Goal: Check status: Check status

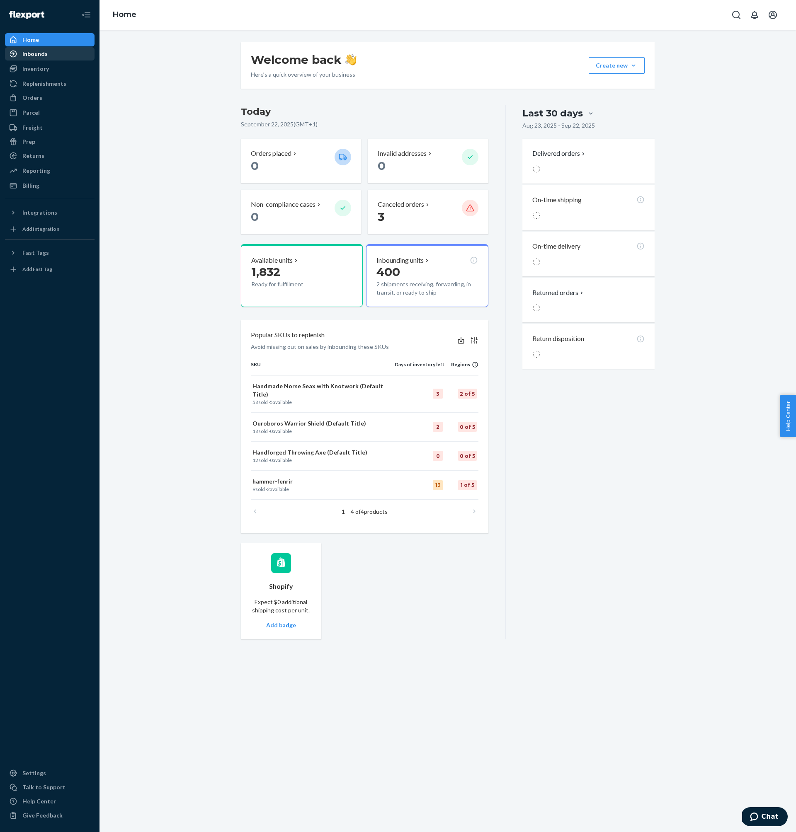
click at [53, 57] on div "Inbounds" at bounding box center [50, 54] width 88 height 12
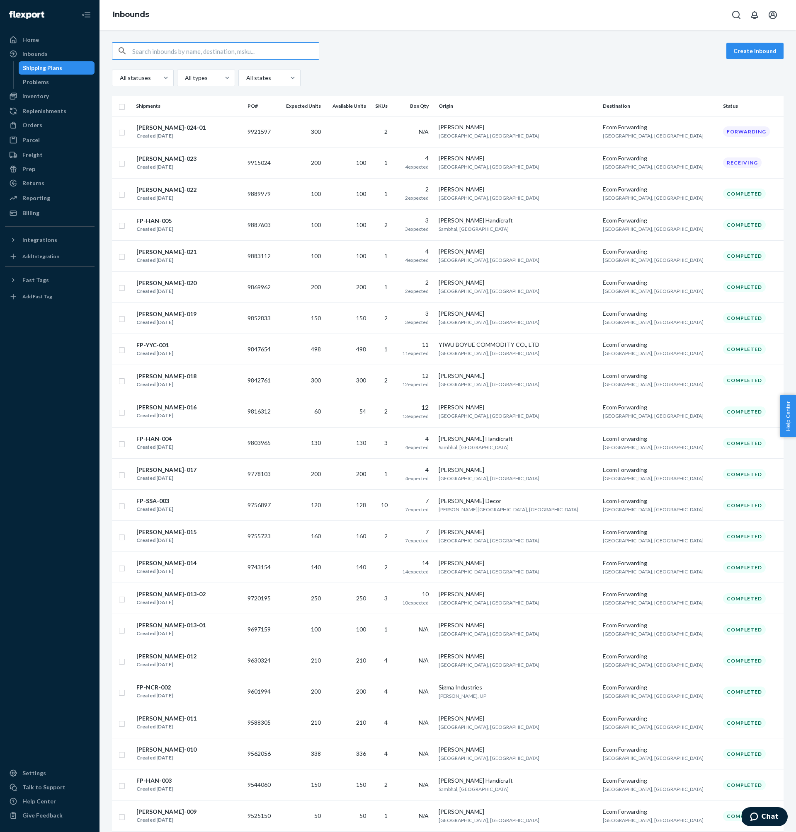
click at [263, 52] on input "text" at bounding box center [225, 51] width 187 height 17
click at [75, 97] on div "Inventory" at bounding box center [50, 96] width 88 height 12
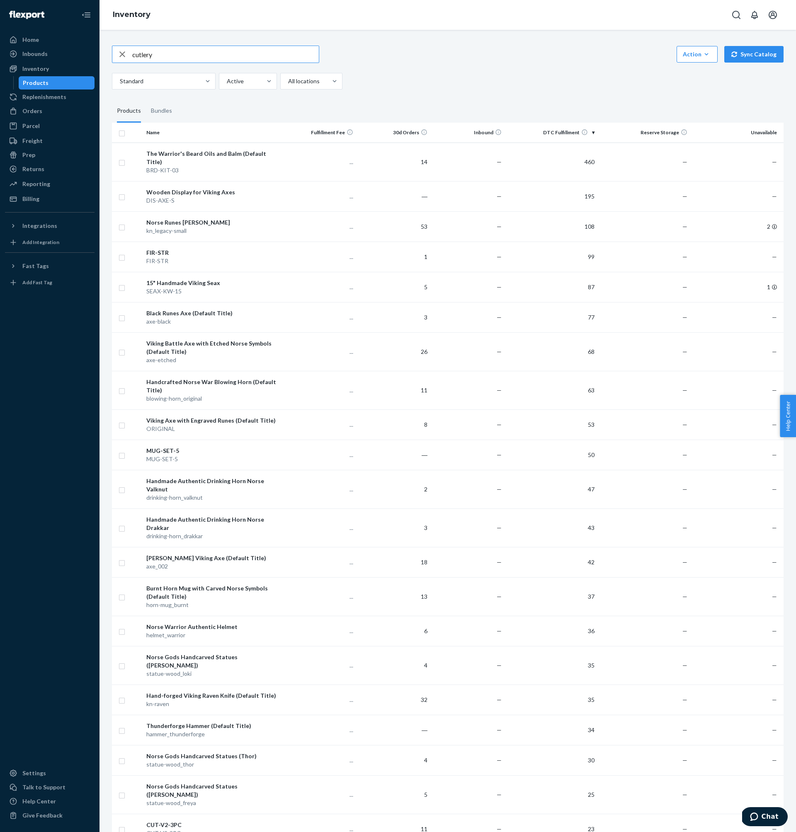
type input "cutlery"
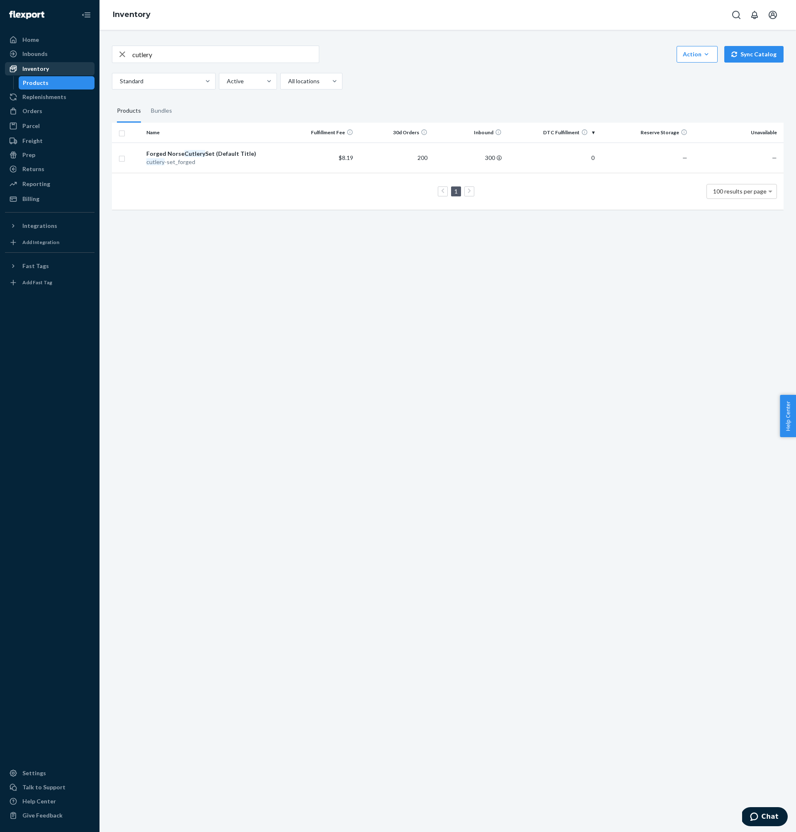
click at [39, 72] on div "Inventory" at bounding box center [35, 69] width 27 height 8
click at [54, 67] on div "Inventory" at bounding box center [50, 69] width 88 height 12
click at [121, 56] on icon "button" at bounding box center [122, 54] width 6 height 6
click at [166, 56] on input "text" at bounding box center [225, 54] width 187 height 17
type input "original"
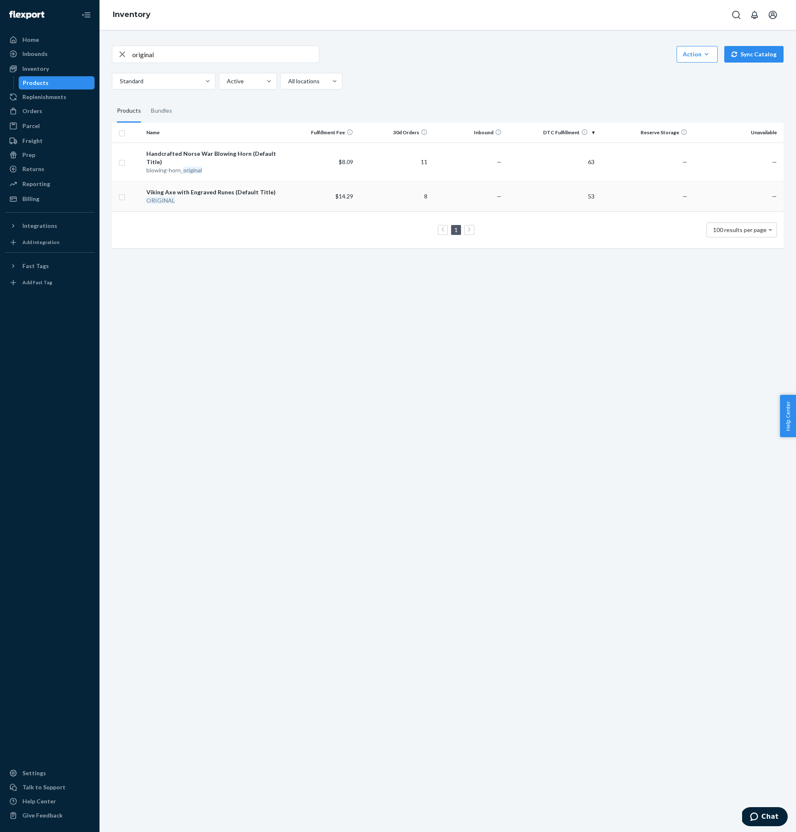
click at [199, 203] on div "ORIGINAL" at bounding box center [212, 200] width 133 height 8
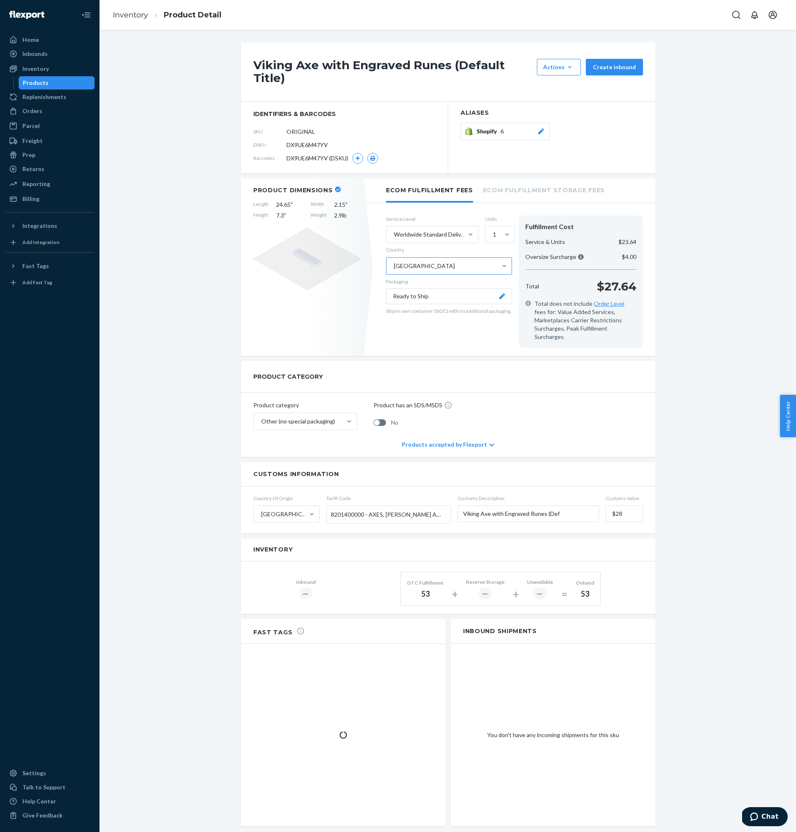
click at [429, 265] on div "Canada" at bounding box center [441, 266] width 110 height 17
click at [394, 265] on input "Country Canada" at bounding box center [393, 266] width 1 height 8
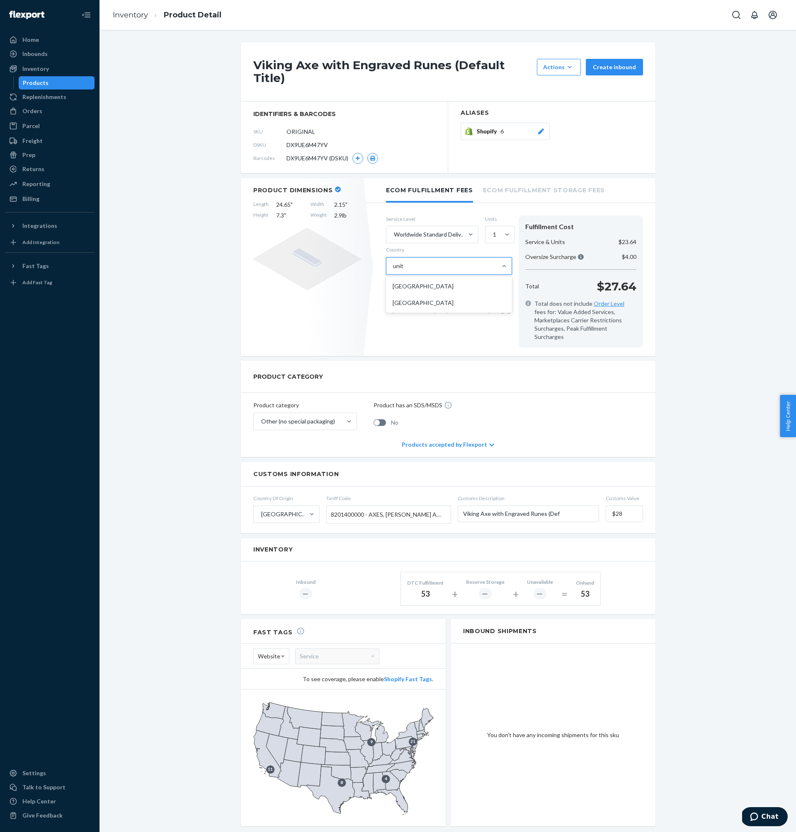
type input "unite"
click at [443, 286] on div "United Arab Emirates" at bounding box center [449, 286] width 123 height 17
click at [407, 270] on input "unite" at bounding box center [400, 266] width 14 height 8
click at [49, 108] on div "Orders" at bounding box center [50, 111] width 88 height 12
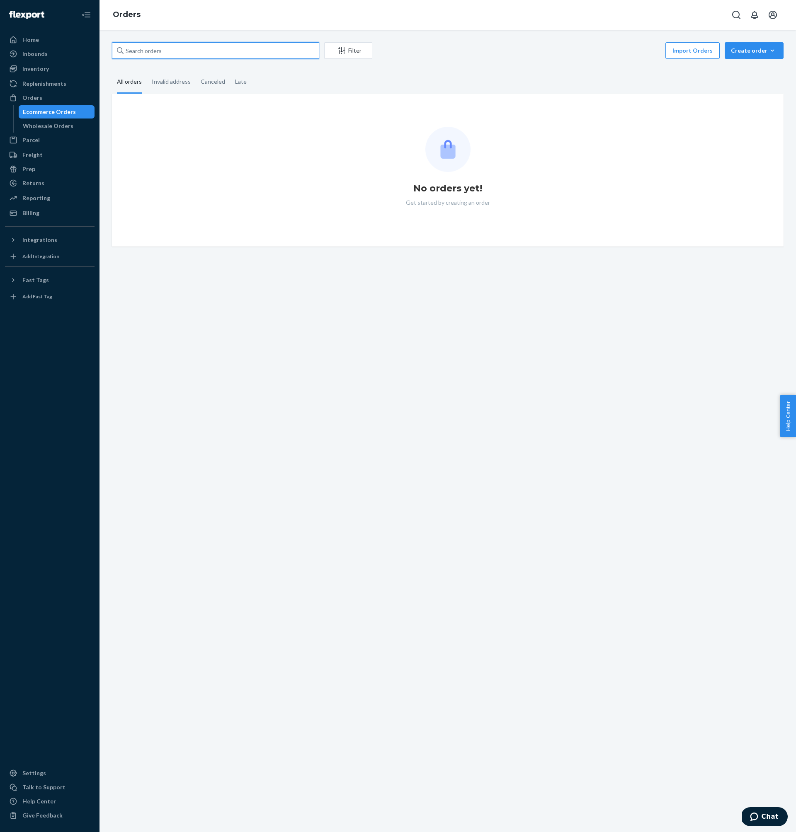
click at [216, 48] on input "text" at bounding box center [215, 50] width 207 height 17
paste input "136572766"
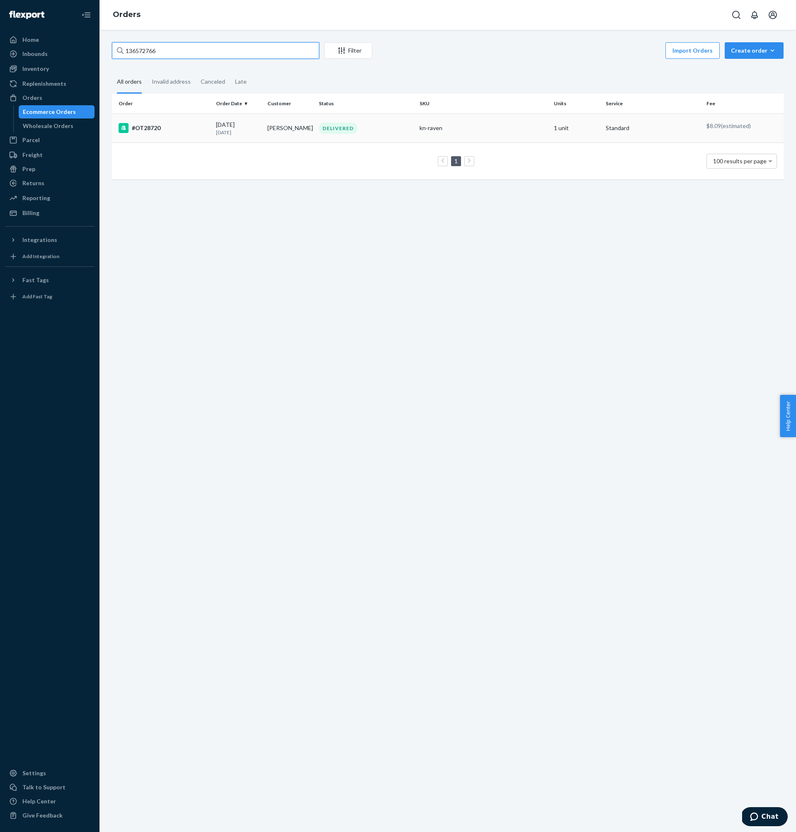
type input "136572766"
click at [225, 132] on p "10 days ago" at bounding box center [238, 132] width 45 height 7
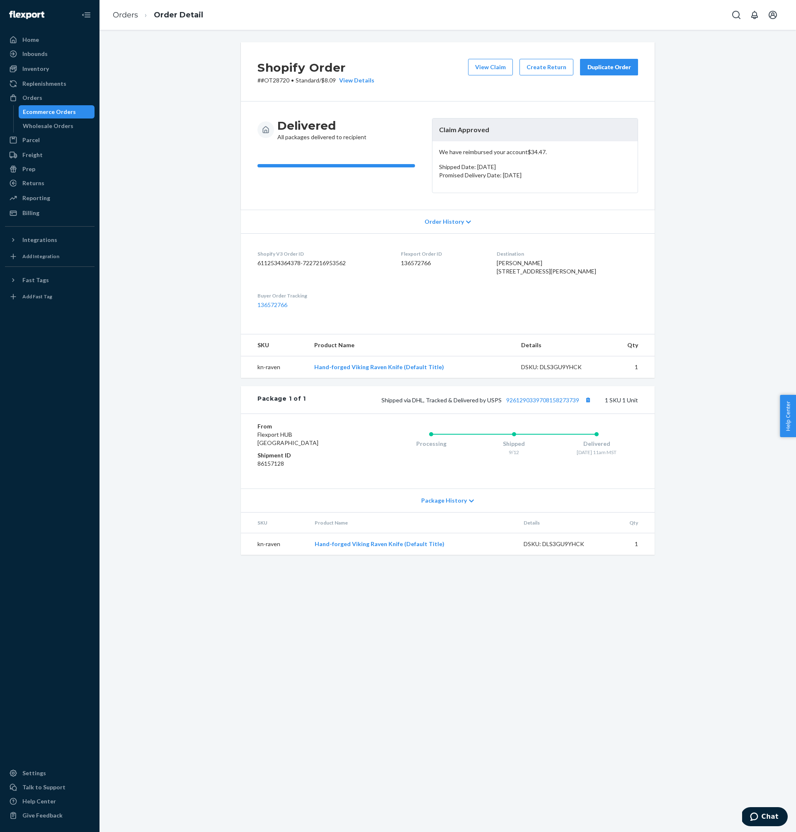
click at [475, 174] on p "Promised Delivery Date: September 23, 2025" at bounding box center [535, 175] width 192 height 8
click at [57, 101] on div "Orders" at bounding box center [50, 98] width 88 height 12
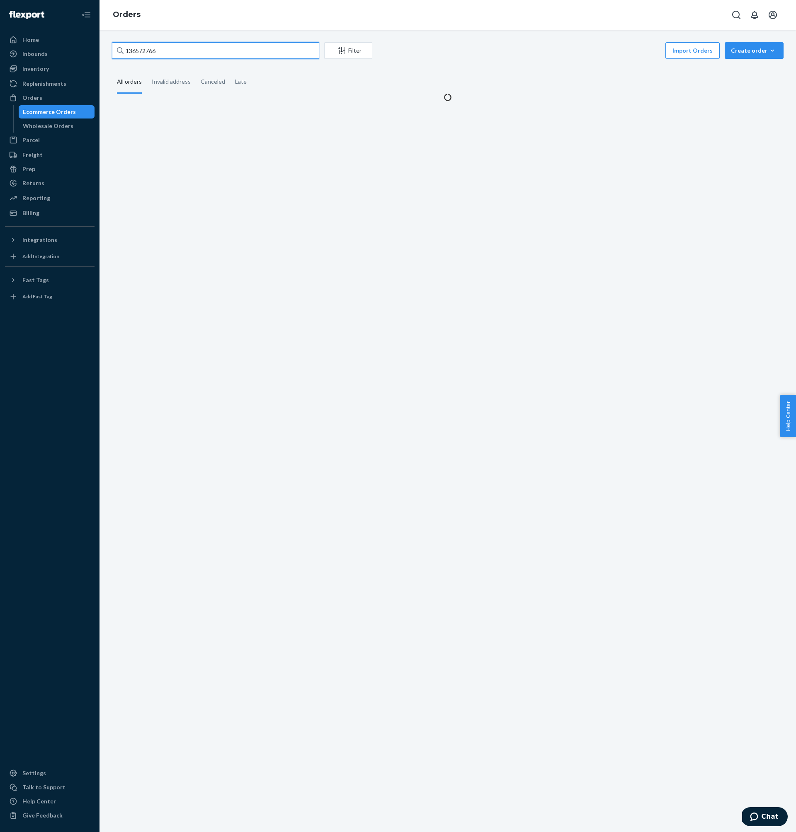
click at [216, 56] on input "136572766" at bounding box center [215, 50] width 207 height 17
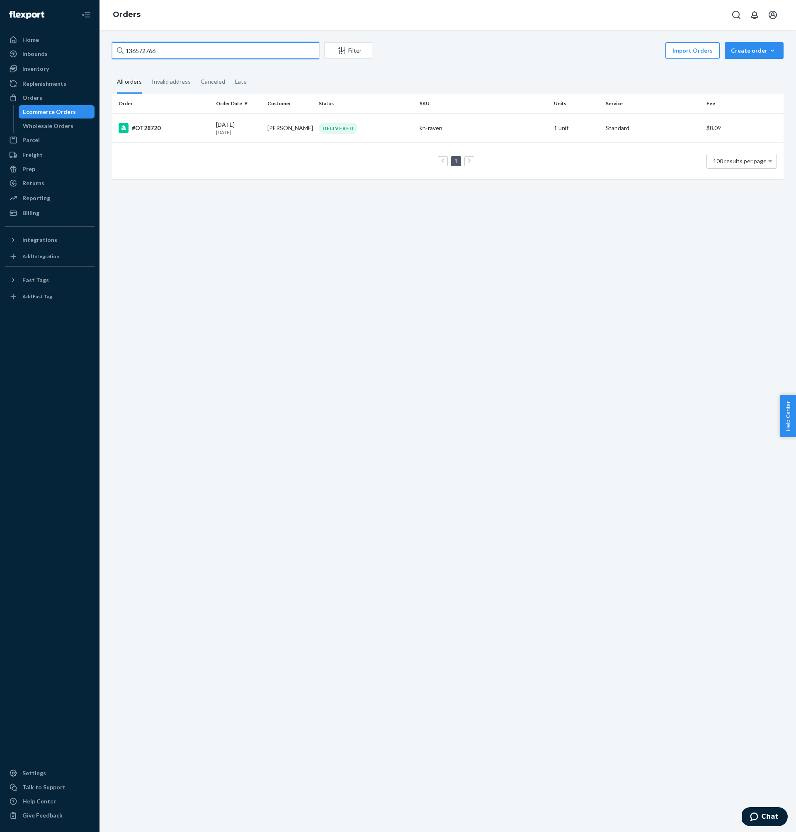
click at [216, 56] on input "136572766" at bounding box center [215, 50] width 207 height 17
paste input "OT2828"
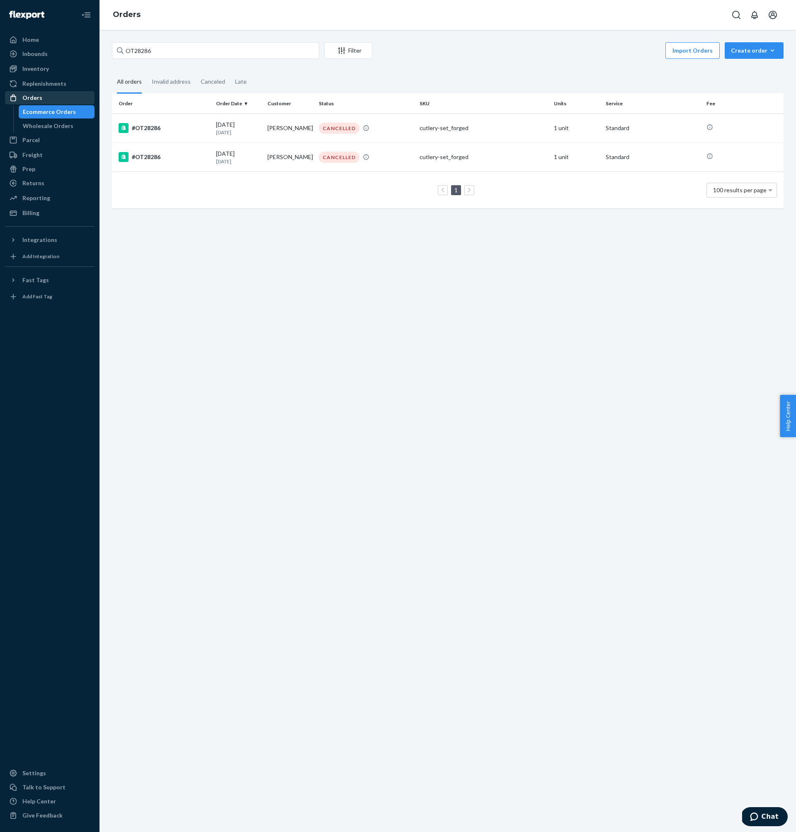
click at [40, 98] on div "Orders" at bounding box center [32, 98] width 20 height 8
click at [172, 50] on input "OT28286" at bounding box center [215, 50] width 207 height 17
paste input "#OT28720"
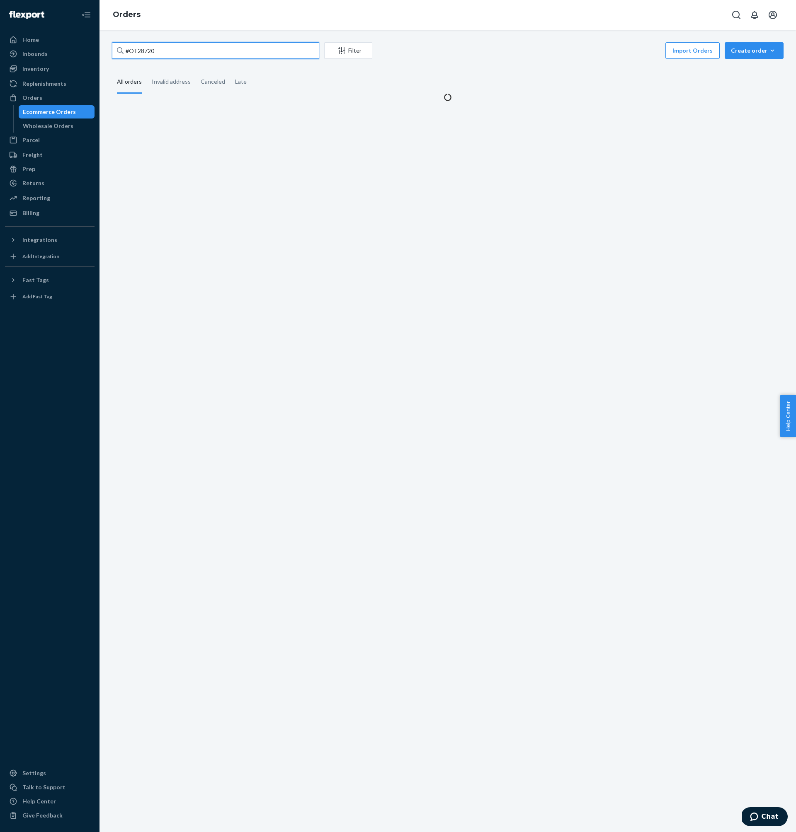
paste input "text"
type input "#OT28720"
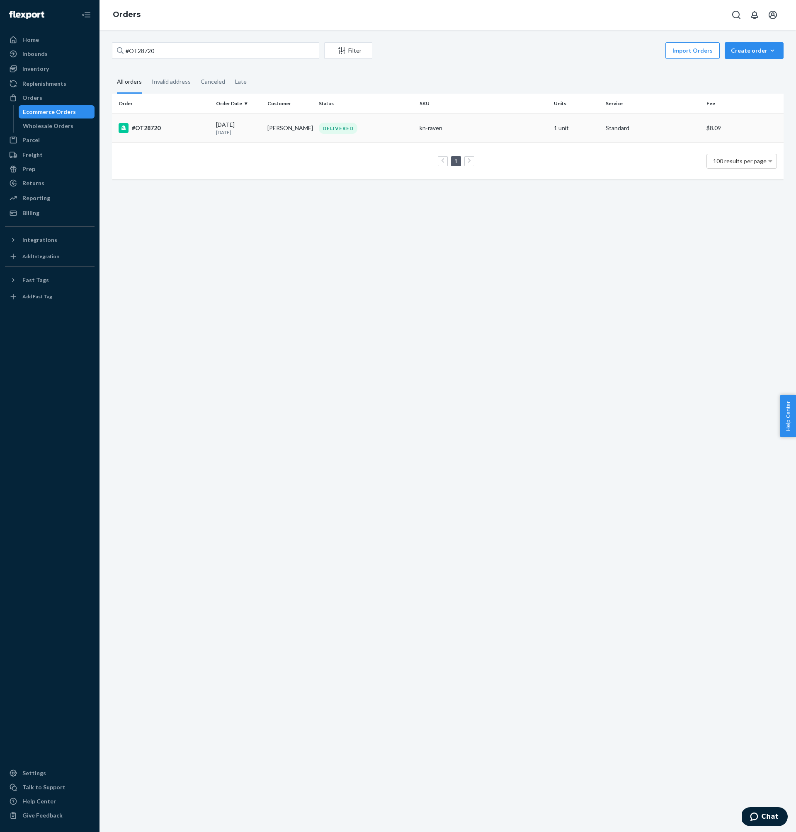
click at [475, 126] on div "kn-raven" at bounding box center [483, 128] width 128 height 8
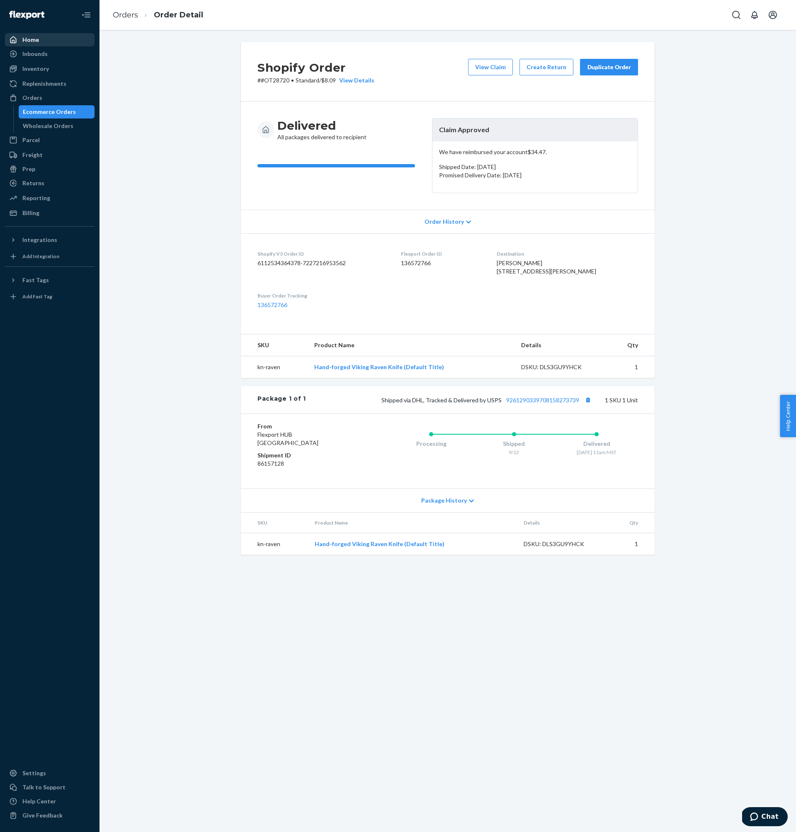
click at [63, 35] on div "Home" at bounding box center [50, 40] width 88 height 12
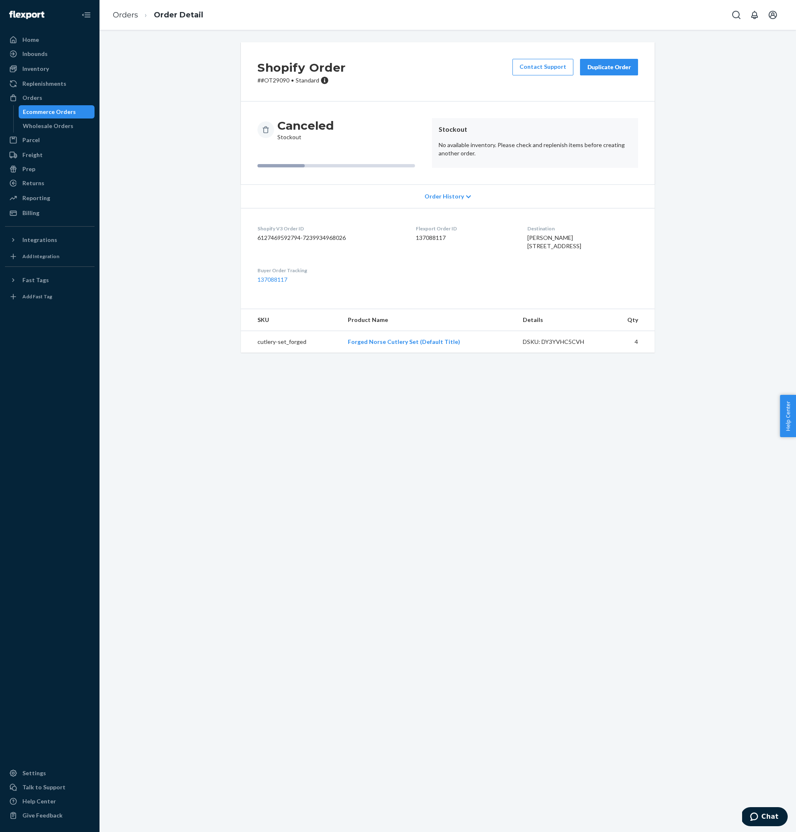
click at [305, 437] on div "Shopify Order # #OT29090 • Standard Contact Support Duplicate Order Canceled St…" at bounding box center [447, 431] width 696 height 802
click at [163, 127] on div "Shopify Order # #OT29048 • Standard Contact Support Duplicate Order Canceled St…" at bounding box center [448, 202] width 684 height 320
